Goal: Task Accomplishment & Management: Use online tool/utility

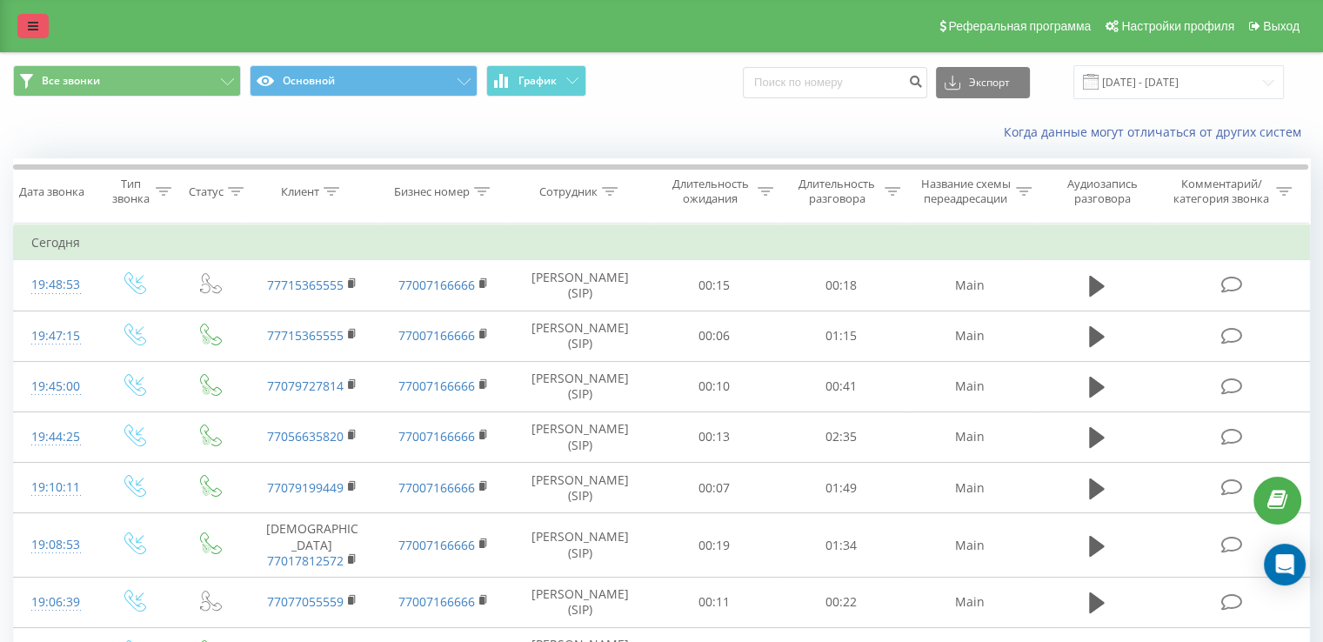
click at [37, 29] on icon at bounding box center [33, 26] width 10 height 12
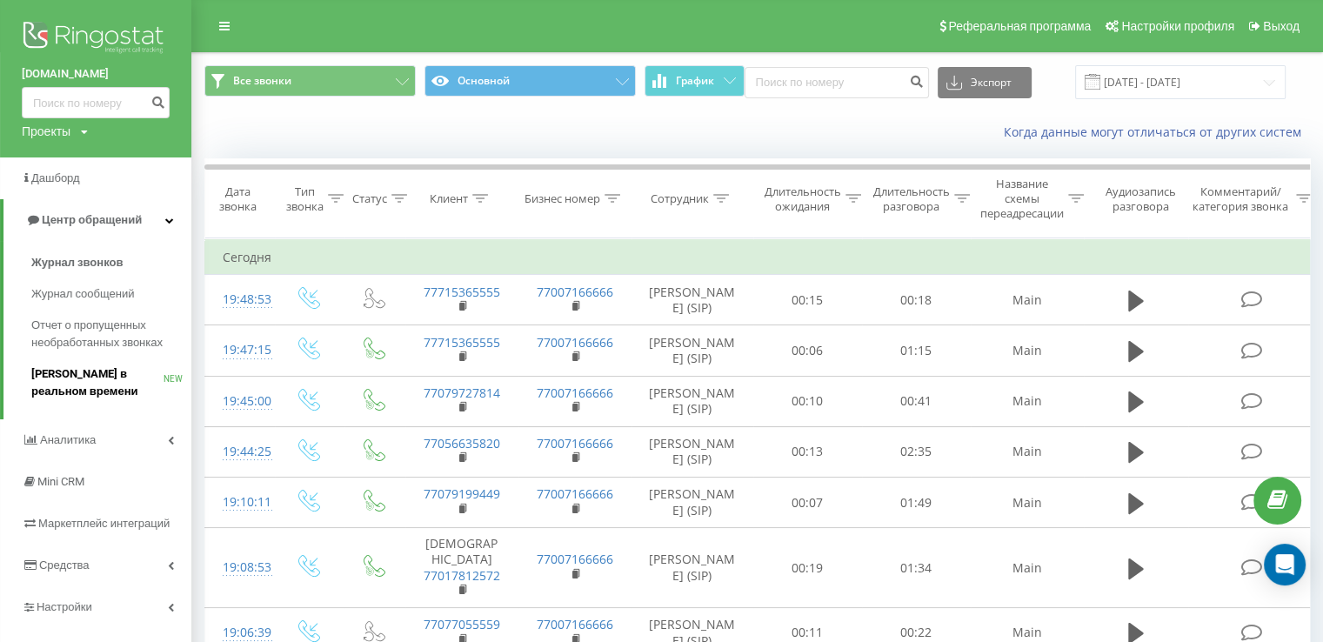
click at [119, 397] on span "[PERSON_NAME] в реальном времени" at bounding box center [97, 382] width 132 height 35
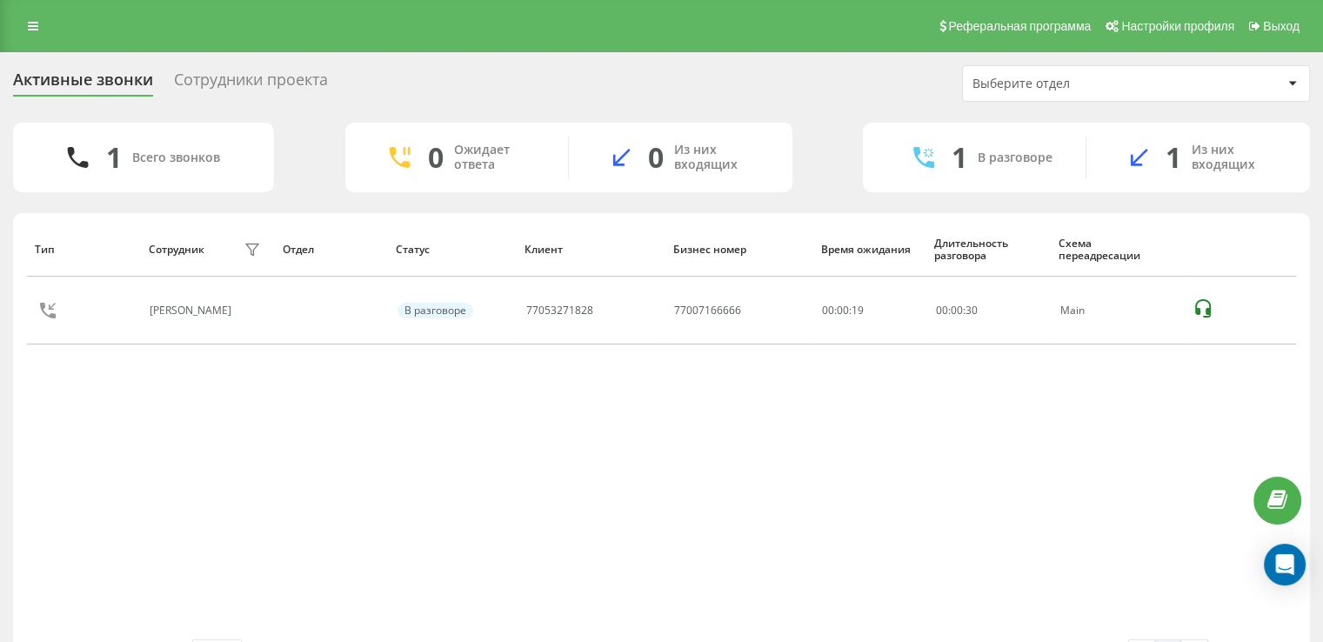
click at [209, 81] on div "Сотрудники проекта" at bounding box center [251, 83] width 154 height 27
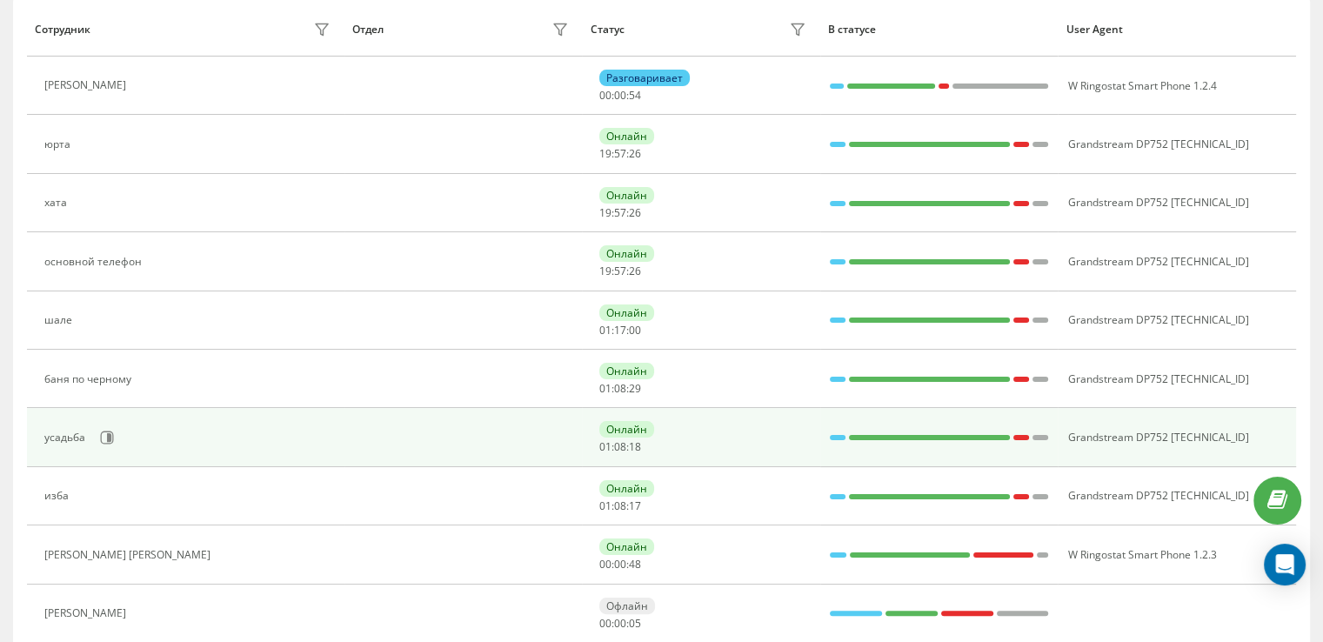
scroll to position [261, 0]
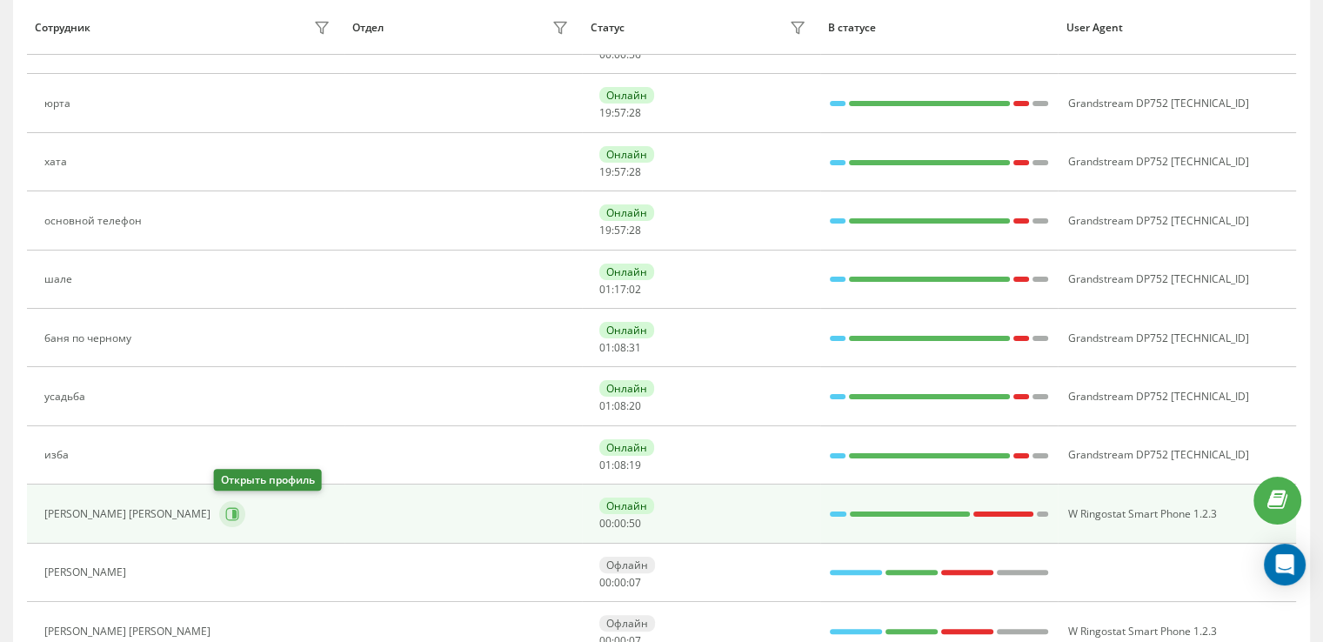
click at [225, 516] on icon at bounding box center [232, 514] width 14 height 14
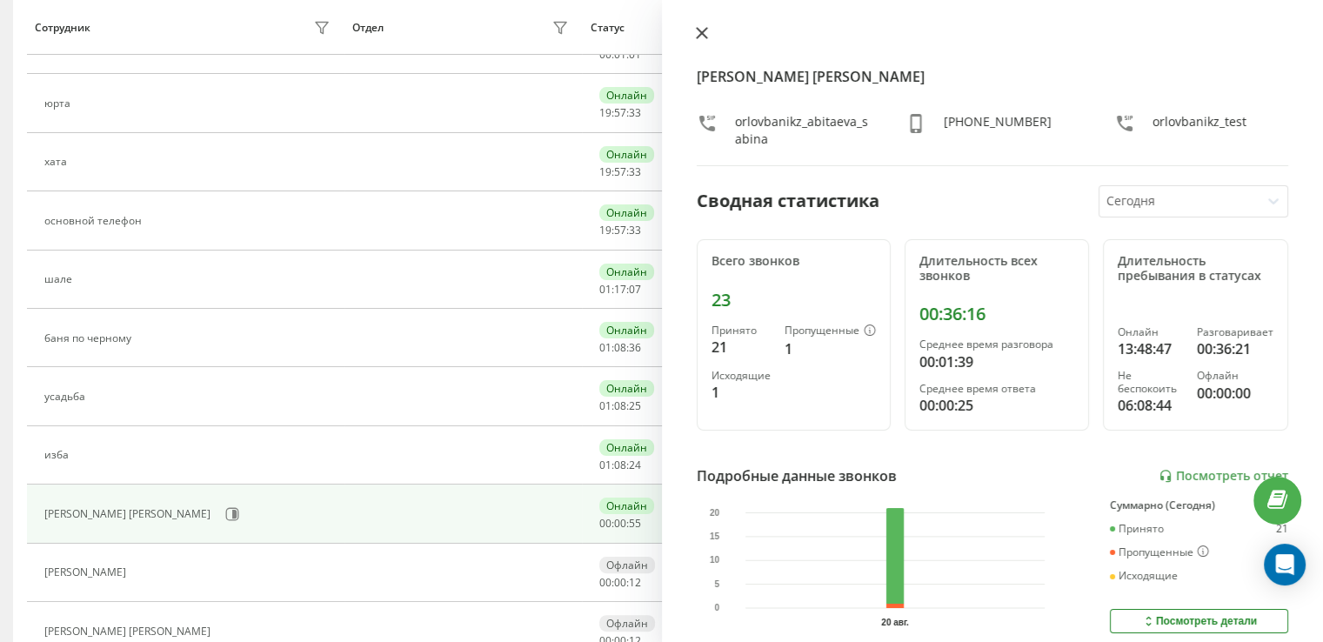
click at [706, 26] on button at bounding box center [701, 34] width 23 height 17
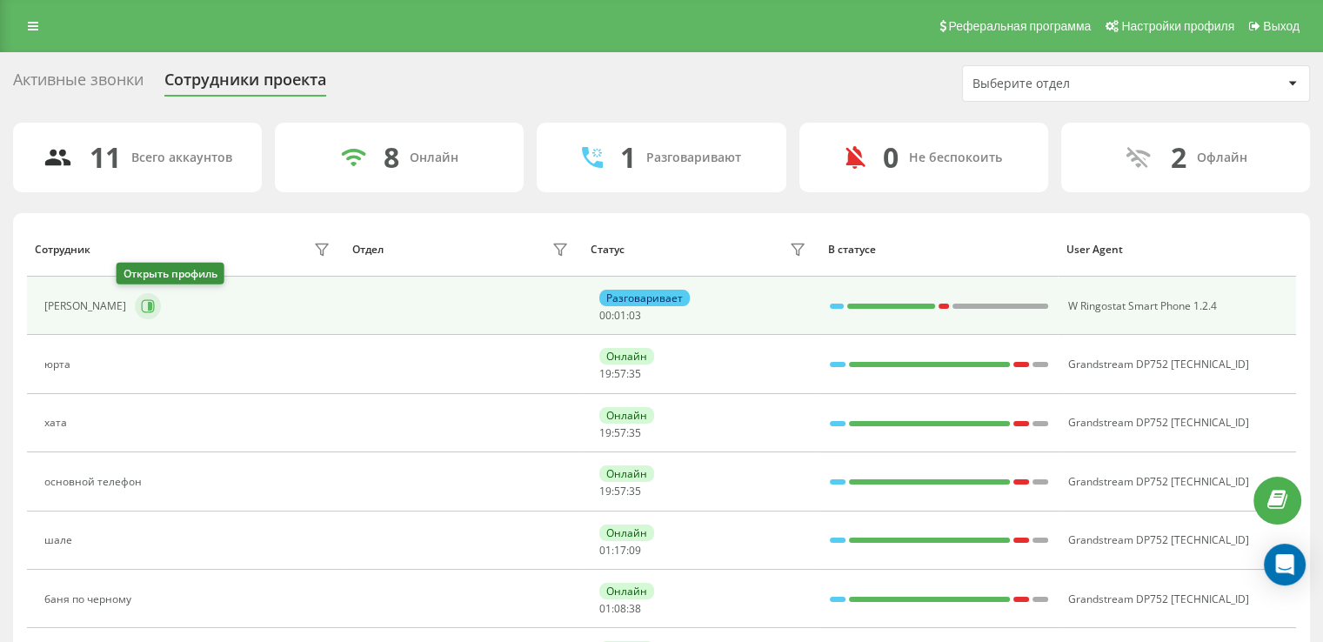
click at [148, 305] on icon at bounding box center [150, 306] width 4 height 9
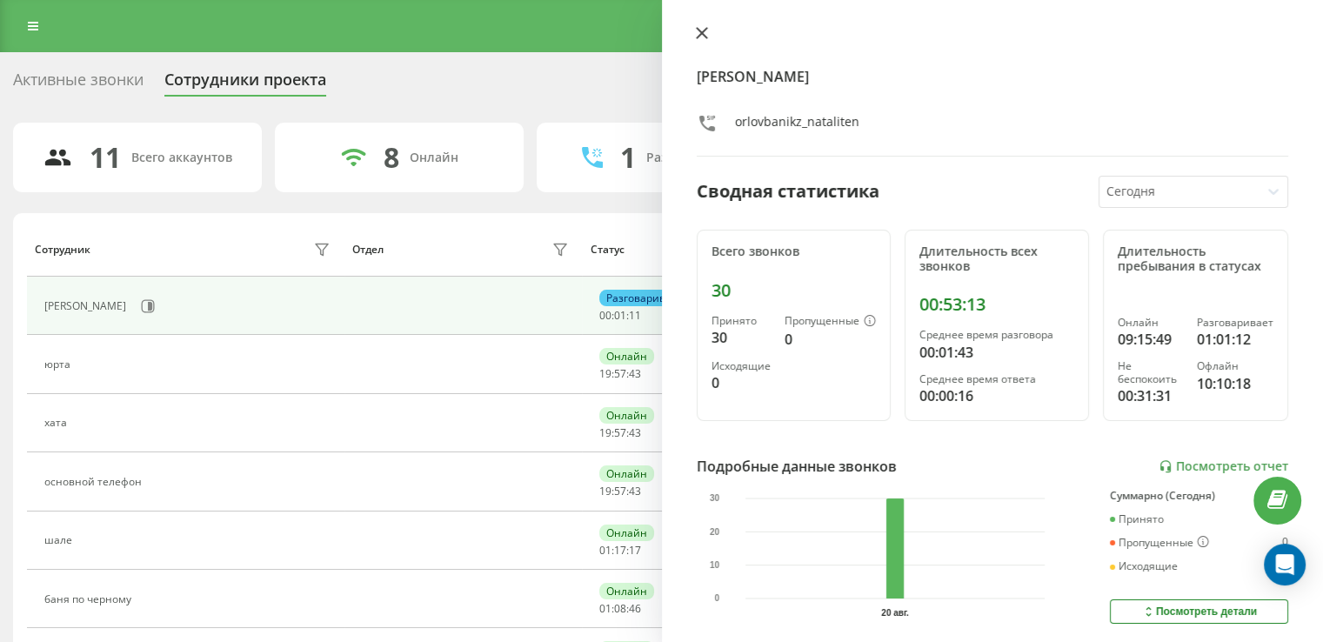
click at [699, 31] on icon at bounding box center [701, 33] width 10 height 10
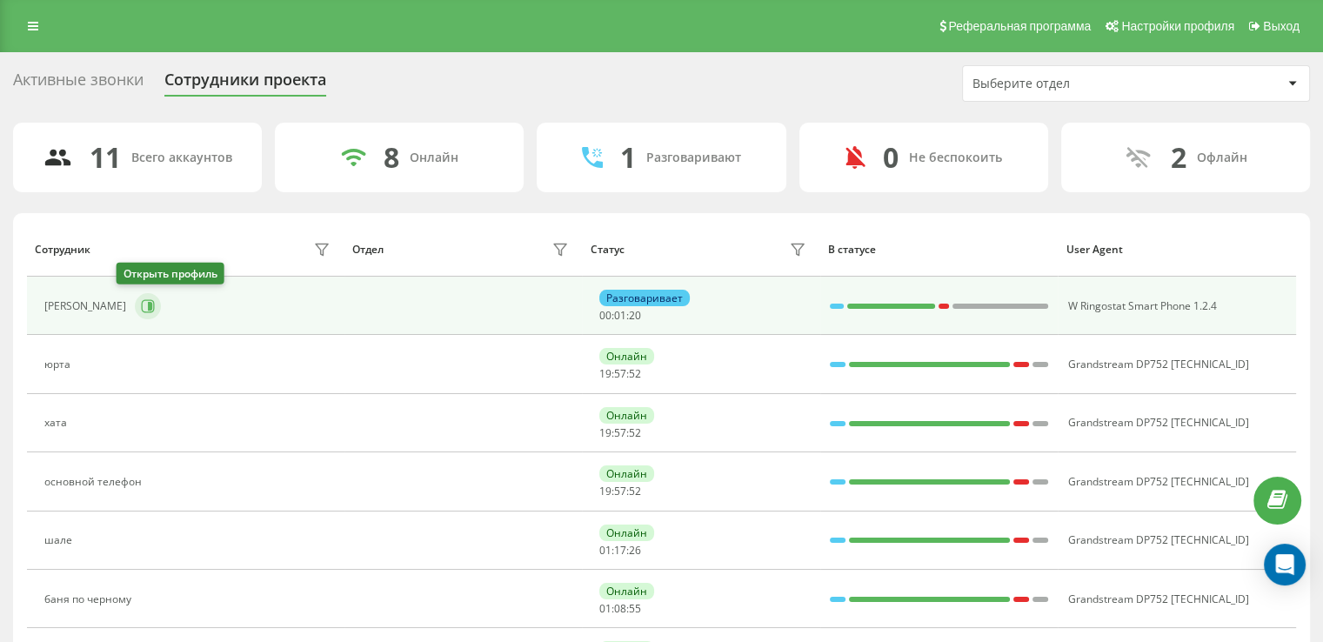
click at [141, 306] on icon at bounding box center [148, 306] width 14 height 14
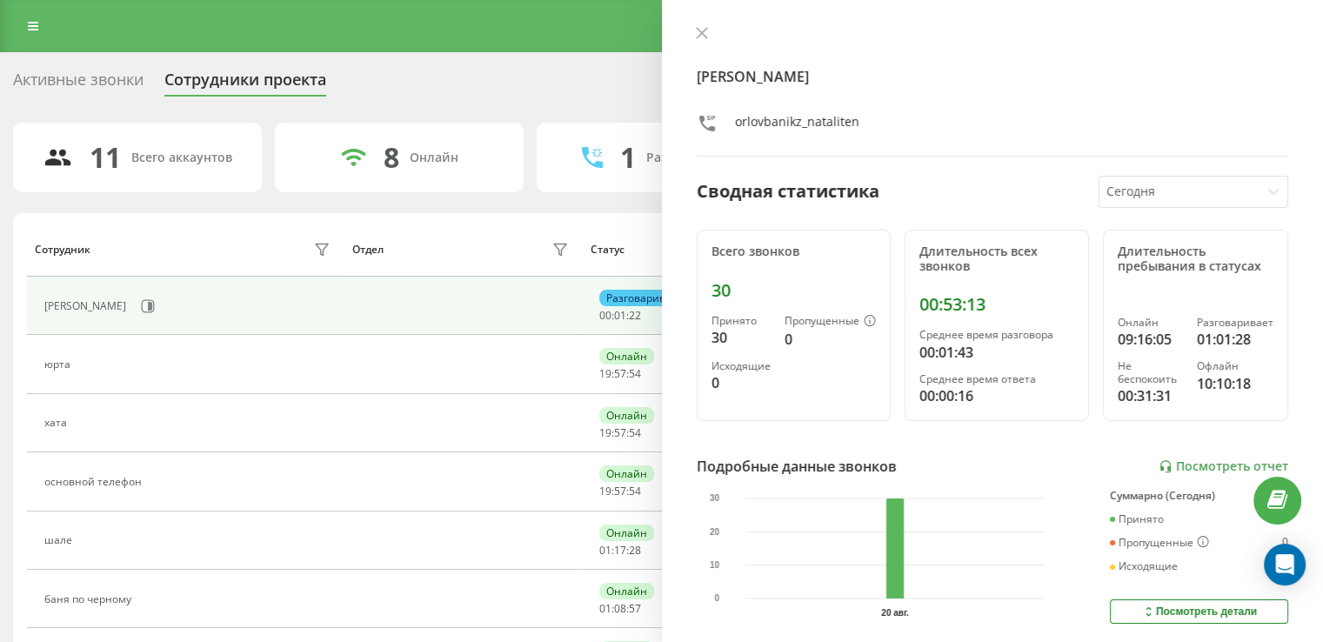
click at [706, 38] on button at bounding box center [701, 34] width 23 height 17
